Goal: Transaction & Acquisition: Purchase product/service

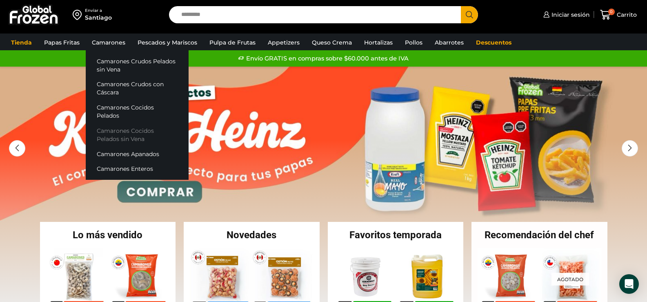
click at [138, 123] on link "Camarones Cocidos Pelados sin Vena" at bounding box center [137, 134] width 103 height 23
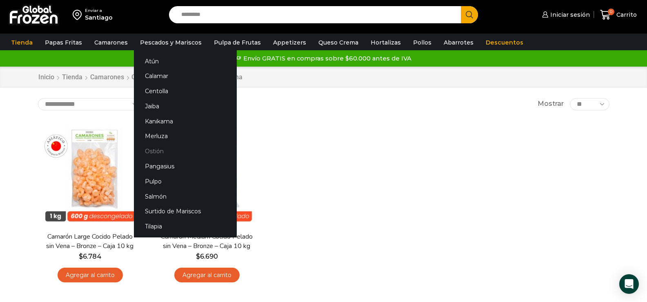
click at [156, 149] on link "Ostión" at bounding box center [185, 151] width 103 height 15
click at [155, 151] on link "Ostión" at bounding box center [185, 151] width 103 height 15
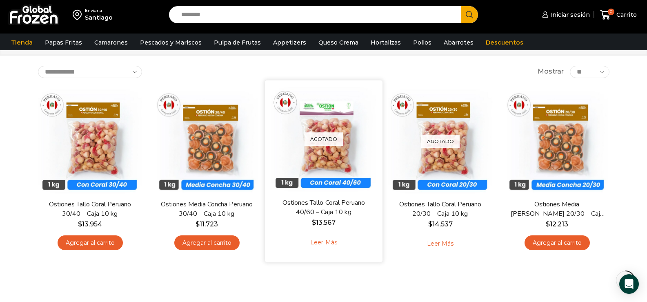
scroll to position [82, 0]
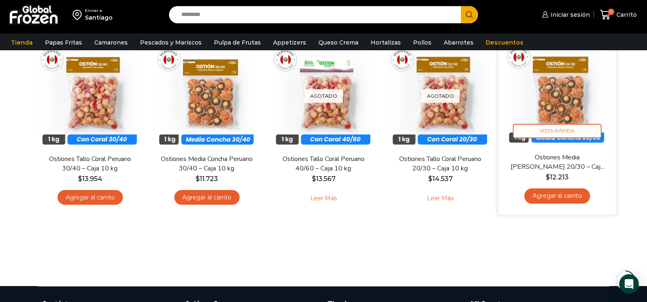
click at [565, 198] on link "Agregar al carrito" at bounding box center [557, 195] width 66 height 15
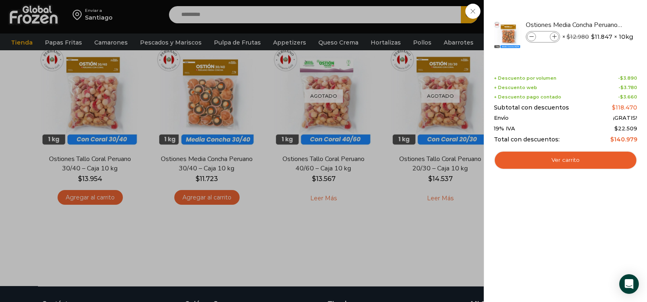
drag, startPoint x: 512, startPoint y: 220, endPoint x: 585, endPoint y: 229, distance: 73.3
click at [585, 230] on div "1 Shopping Cart Ostiones Media Concha Peruano 20/30 - Caja 10 kg Ostiones Media…" at bounding box center [565, 150] width 143 height 277
click at [598, 24] on div "1 Carrito 1 1 Shopping Cart *" at bounding box center [618, 14] width 41 height 19
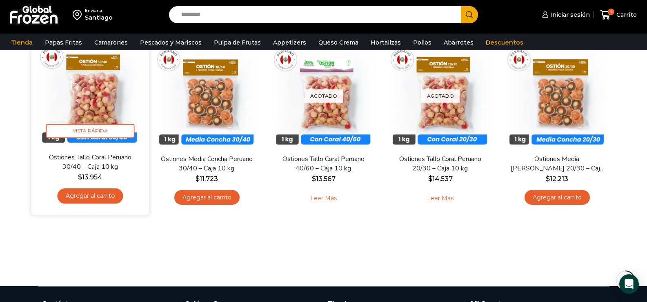
click at [92, 195] on link "Agregar al carrito" at bounding box center [90, 195] width 66 height 15
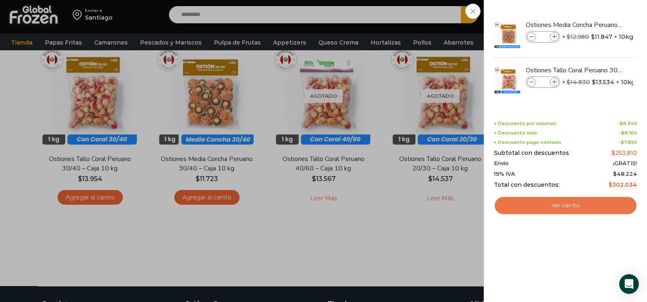
click at [557, 205] on link "Ver carrito" at bounding box center [565, 205] width 143 height 19
click at [572, 205] on link "Ver carrito" at bounding box center [565, 205] width 143 height 19
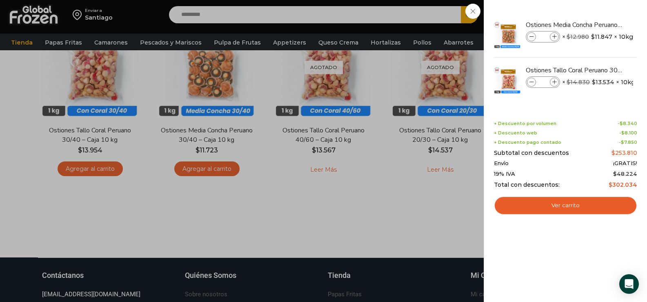
scroll to position [96, 0]
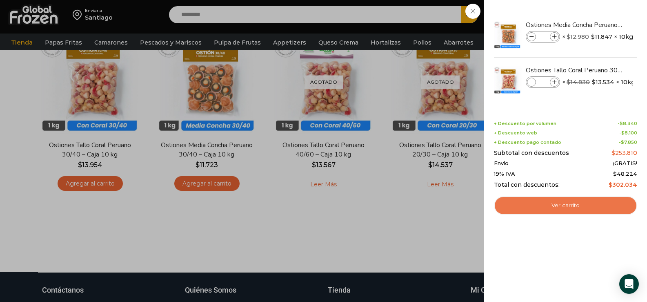
click at [578, 204] on link "Ver carrito" at bounding box center [565, 205] width 143 height 19
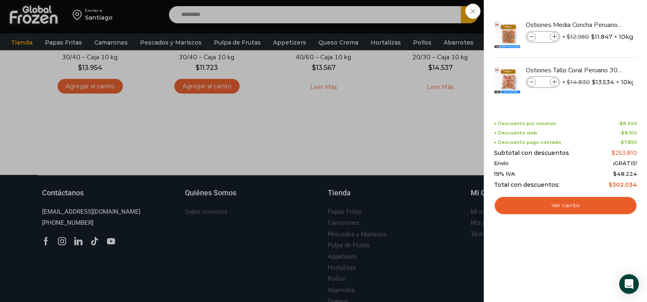
scroll to position [238, 0]
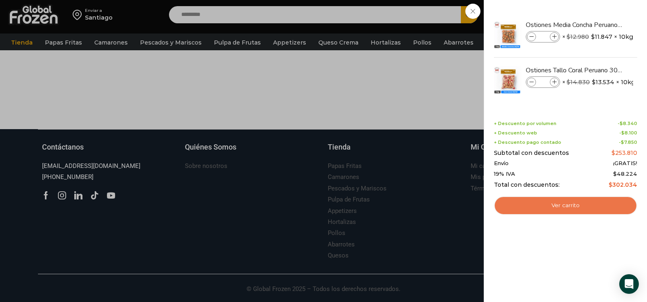
click at [563, 200] on link "Ver carrito" at bounding box center [565, 205] width 143 height 19
click at [598, 8] on div "2 Carrito 2 2 Shopping Cart *" at bounding box center [618, 14] width 41 height 19
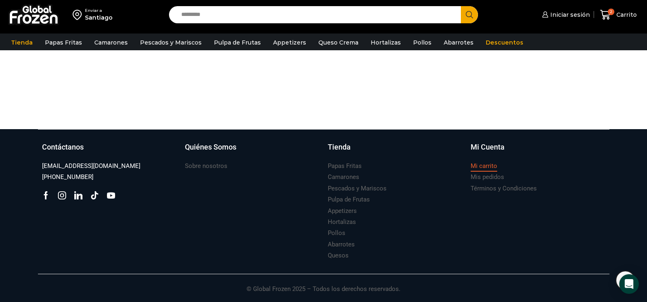
click at [485, 166] on h3 "Mi carrito" at bounding box center [484, 166] width 27 height 9
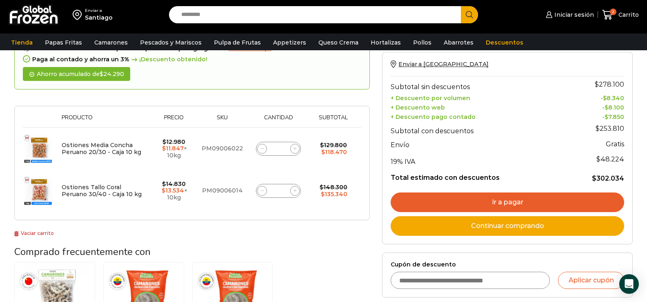
scroll to position [122, 0]
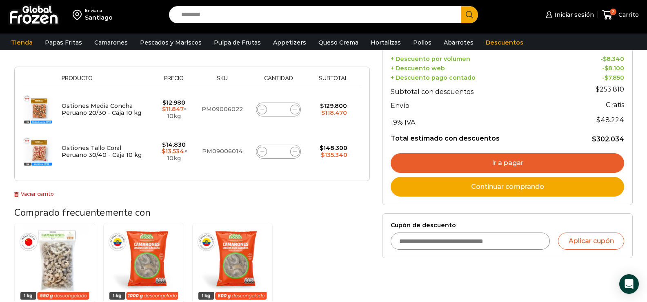
click at [510, 162] on link "Ir a pagar" at bounding box center [507, 163] width 233 height 20
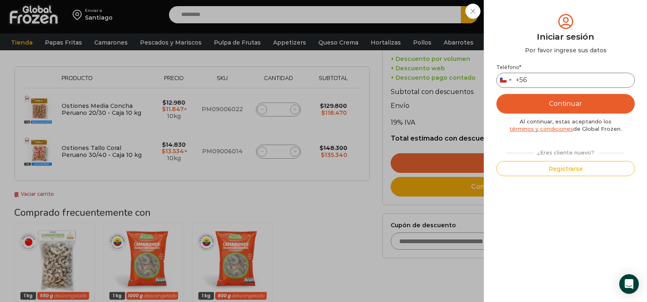
click at [535, 79] on input "Teléfono *" at bounding box center [565, 80] width 138 height 15
type input "*********"
click at [563, 101] on button "Continuar" at bounding box center [565, 104] width 138 height 20
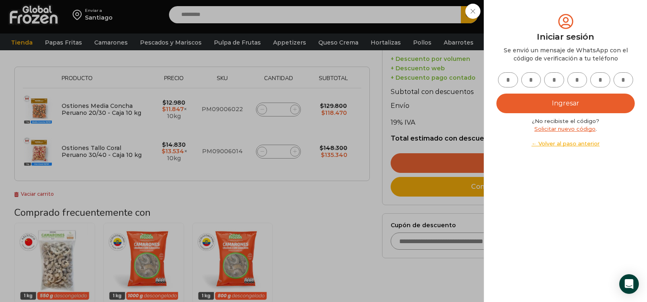
click at [508, 80] on input "text" at bounding box center [508, 79] width 20 height 15
type input "*"
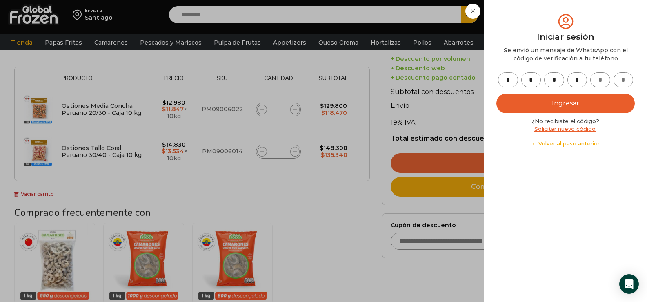
type input "*"
click at [568, 100] on button "Ingresar" at bounding box center [565, 103] width 138 height 20
click at [544, 23] on div "Iniciar sesión Mi cuenta Login Register Iniciar sesión Por favor ingrese sus da…" at bounding box center [569, 15] width 50 height 16
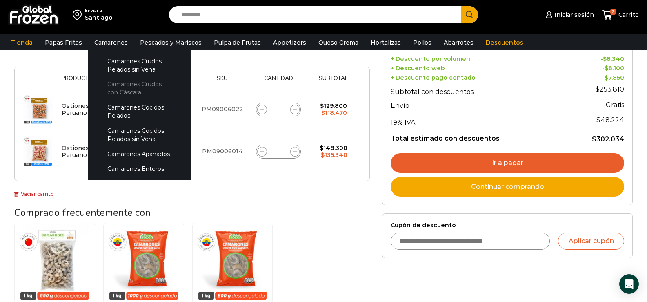
click at [122, 86] on link "Camarones Crudos con Cáscara" at bounding box center [139, 88] width 87 height 23
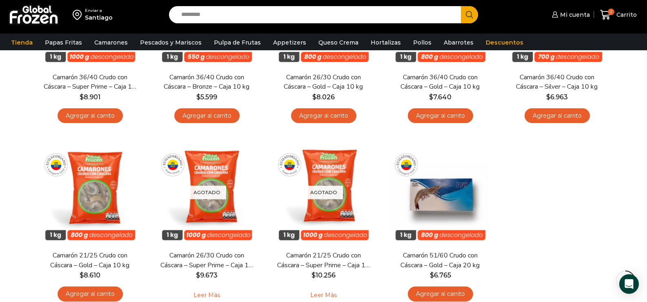
scroll to position [245, 0]
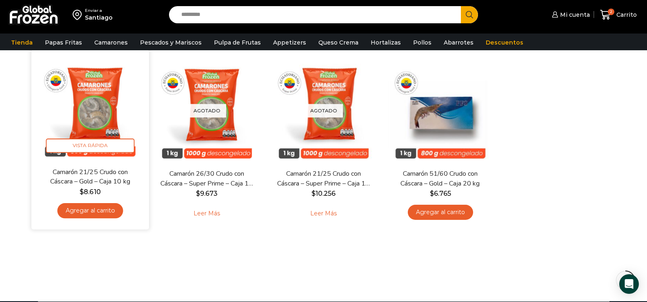
click at [90, 211] on link "Agregar al carrito" at bounding box center [90, 210] width 66 height 15
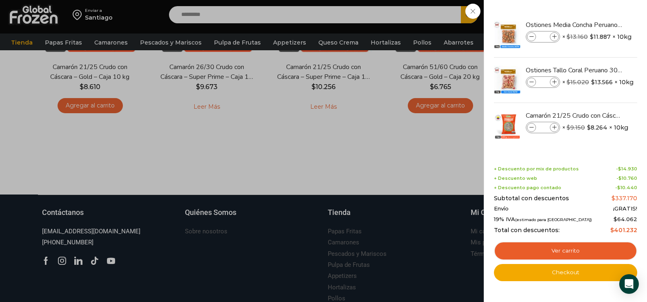
scroll to position [367, 0]
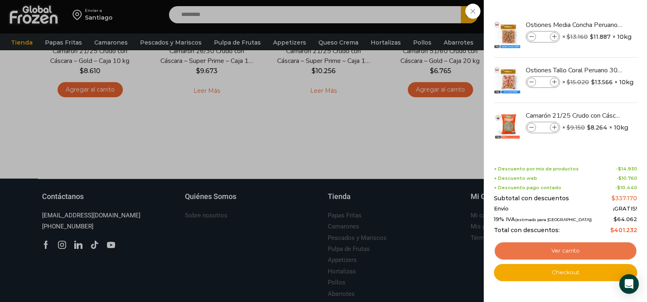
click at [560, 249] on link "Ver carrito" at bounding box center [565, 250] width 143 height 19
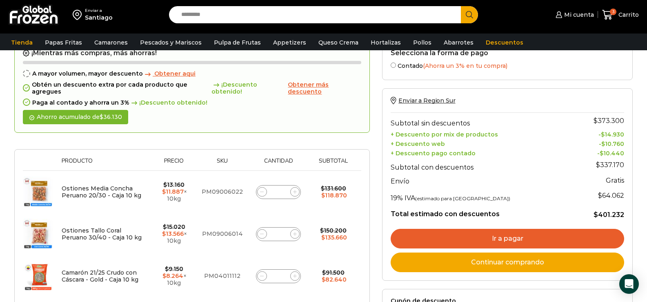
scroll to position [41, 0]
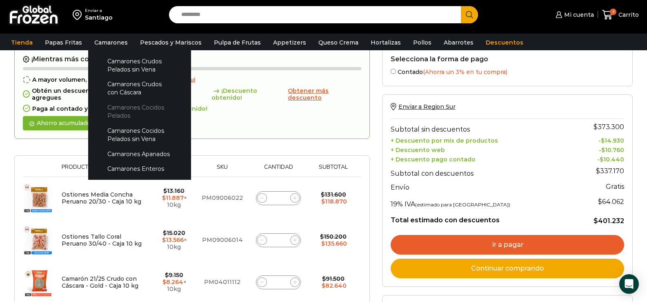
click at [127, 109] on link "Camarones Cocidos Pelados" at bounding box center [139, 111] width 87 height 23
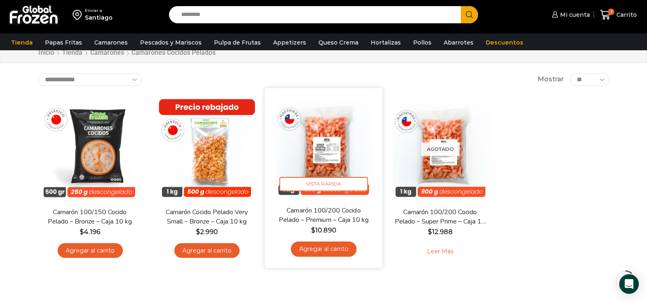
scroll to position [41, 0]
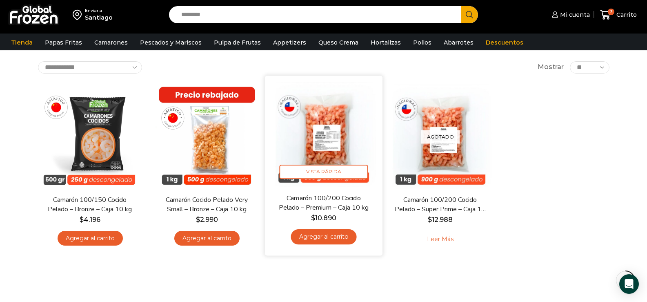
click at [329, 235] on link "Agregar al carrito" at bounding box center [324, 236] width 66 height 15
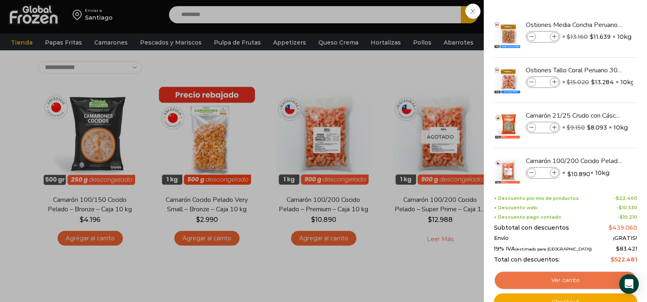
click at [571, 281] on link "Ver carrito" at bounding box center [565, 280] width 143 height 19
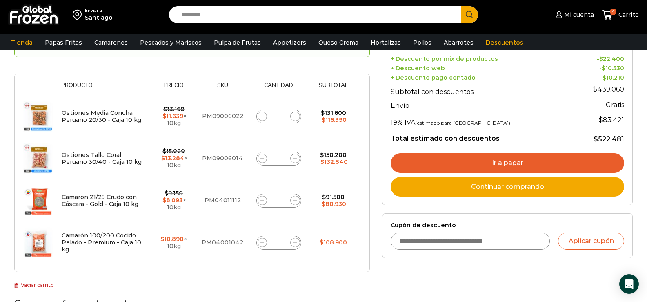
click at [505, 157] on link "Ir a pagar" at bounding box center [507, 163] width 233 height 20
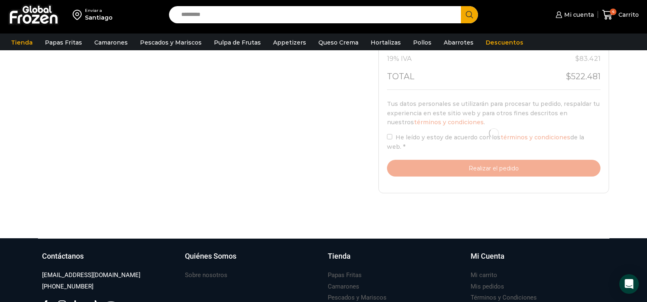
scroll to position [367, 0]
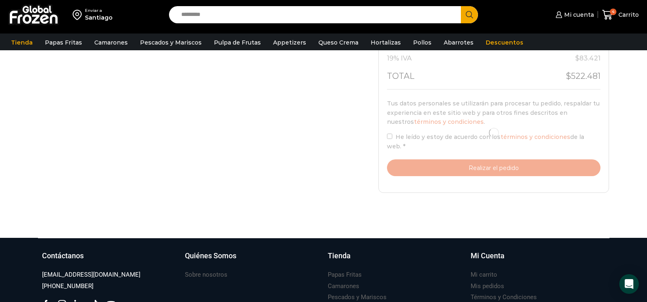
click at [389, 137] on div at bounding box center [494, 132] width 214 height 87
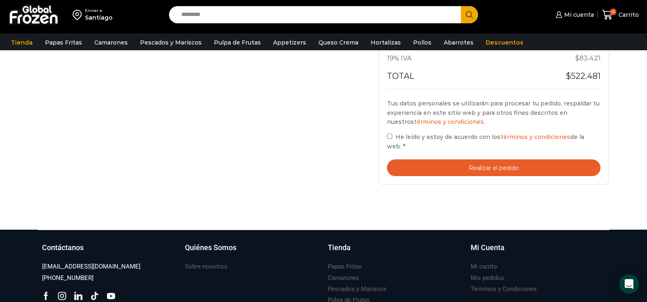
click at [498, 159] on button "Realizar el pedido" at bounding box center [494, 167] width 214 height 17
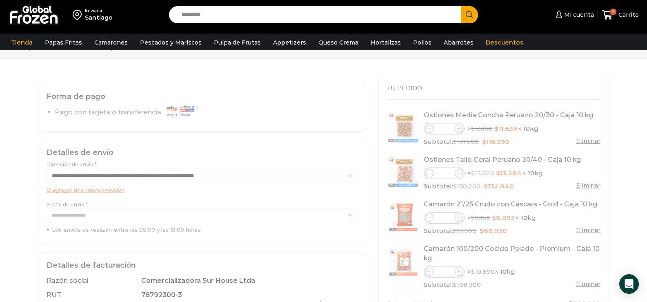
scroll to position [41, 0]
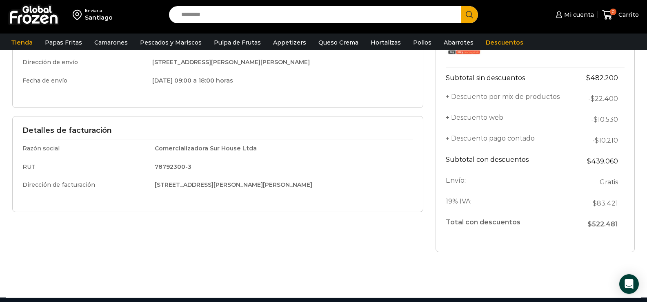
scroll to position [204, 0]
